Goal: Browse casually

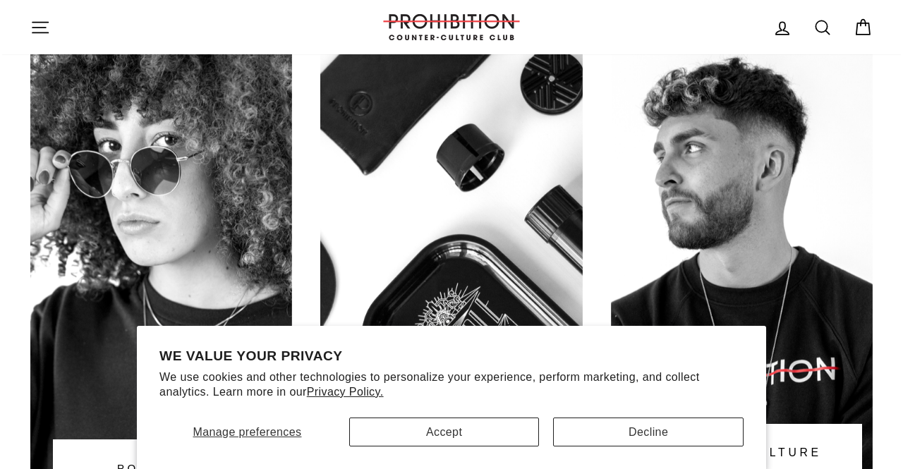
scroll to position [847, 0]
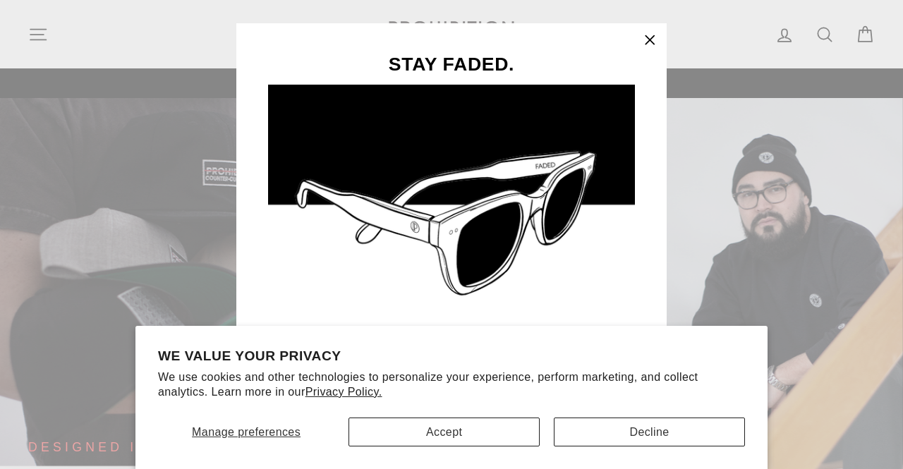
click at [651, 42] on icon "button" at bounding box center [650, 40] width 8 height 8
